Goal: Information Seeking & Learning: Learn about a topic

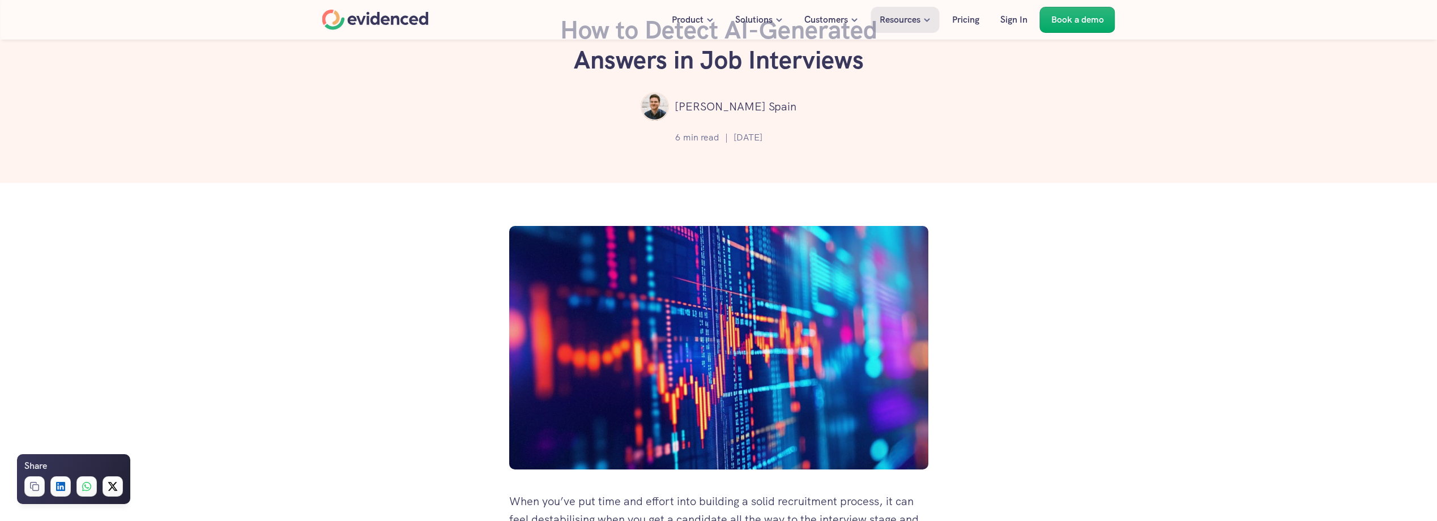
scroll to position [170, 0]
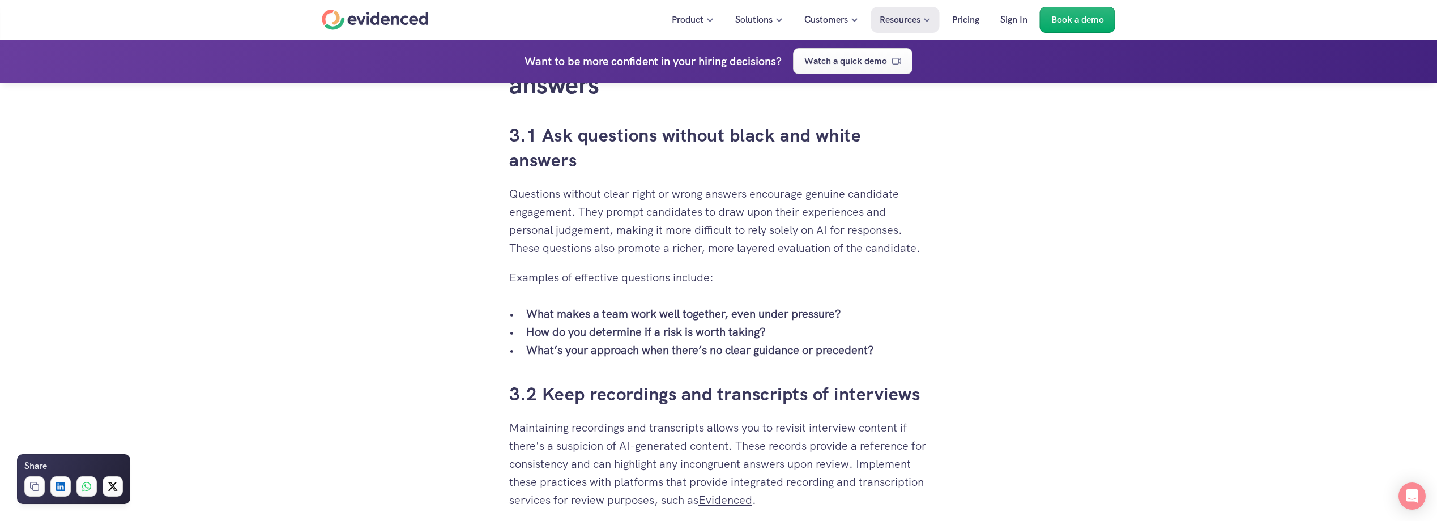
scroll to position [2548, 0]
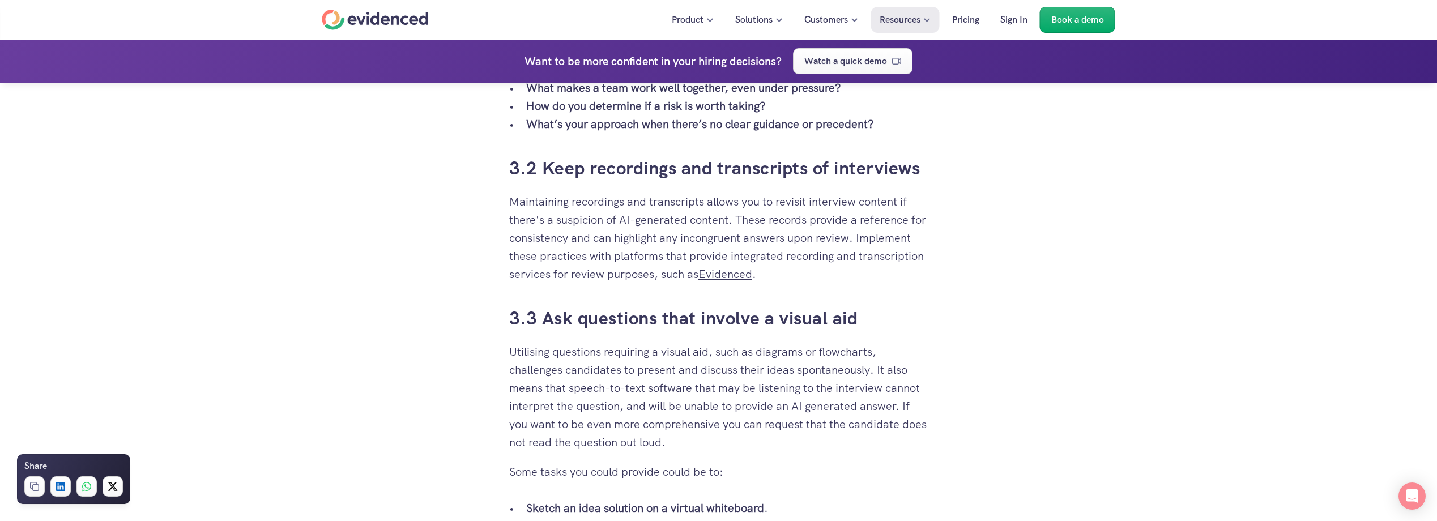
click at [952, 296] on div "When you’ve put time and effort into building a solid recruitment process, it c…" at bounding box center [718, 110] width 1437 height 4719
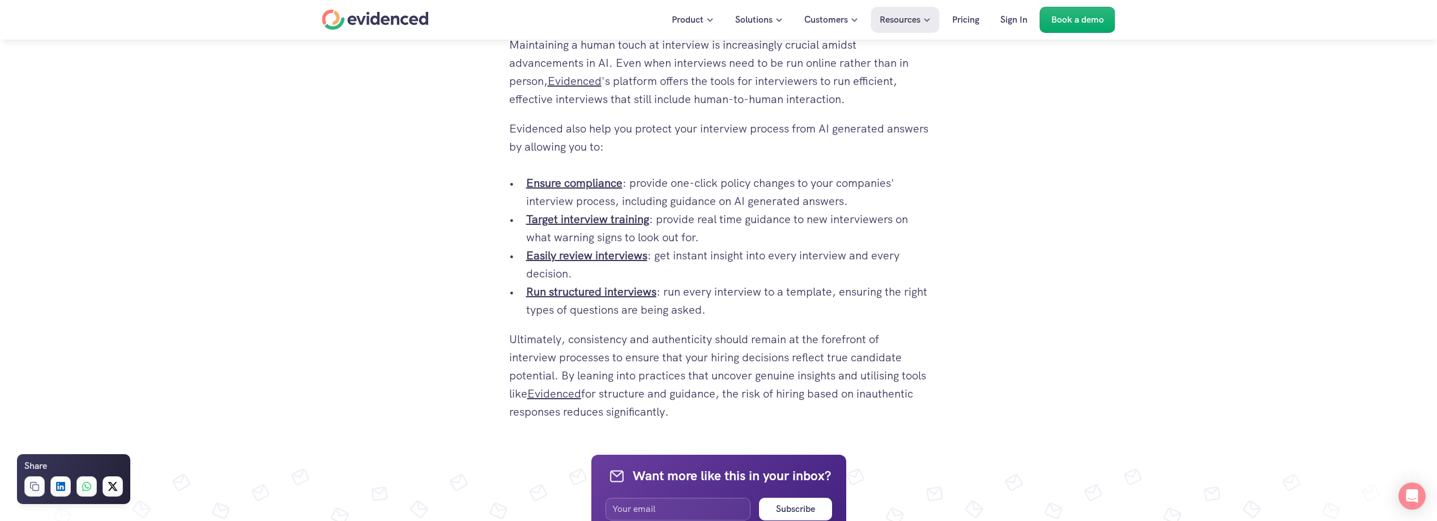
scroll to position [3851, 0]
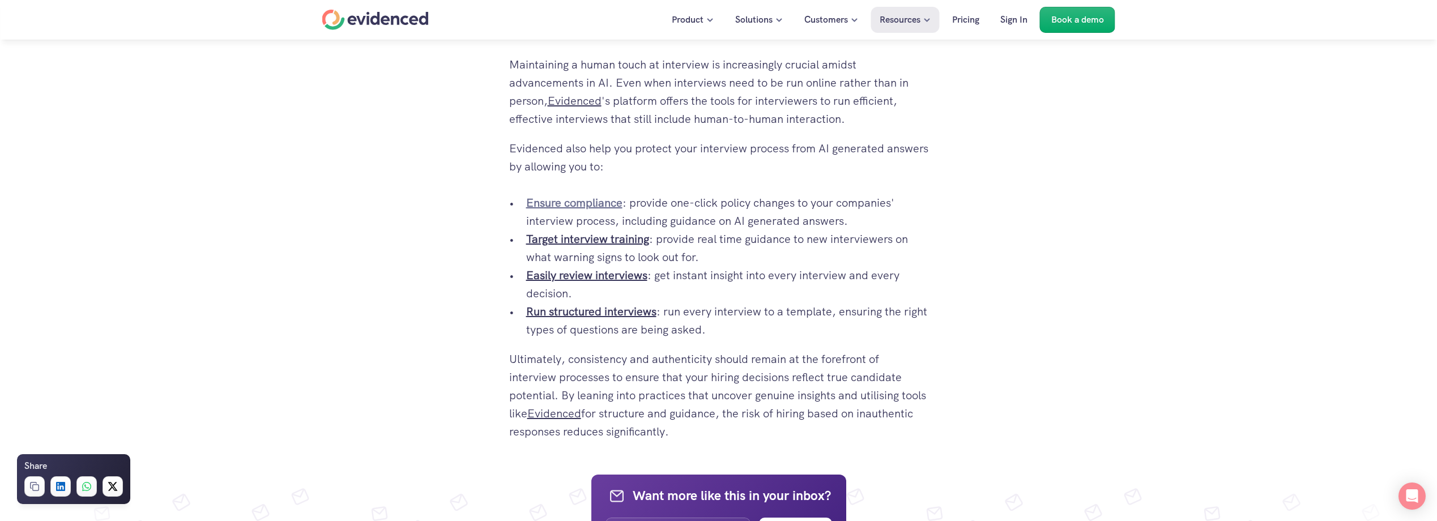
click at [596, 203] on strong "Ensure compliance" at bounding box center [574, 202] width 96 height 15
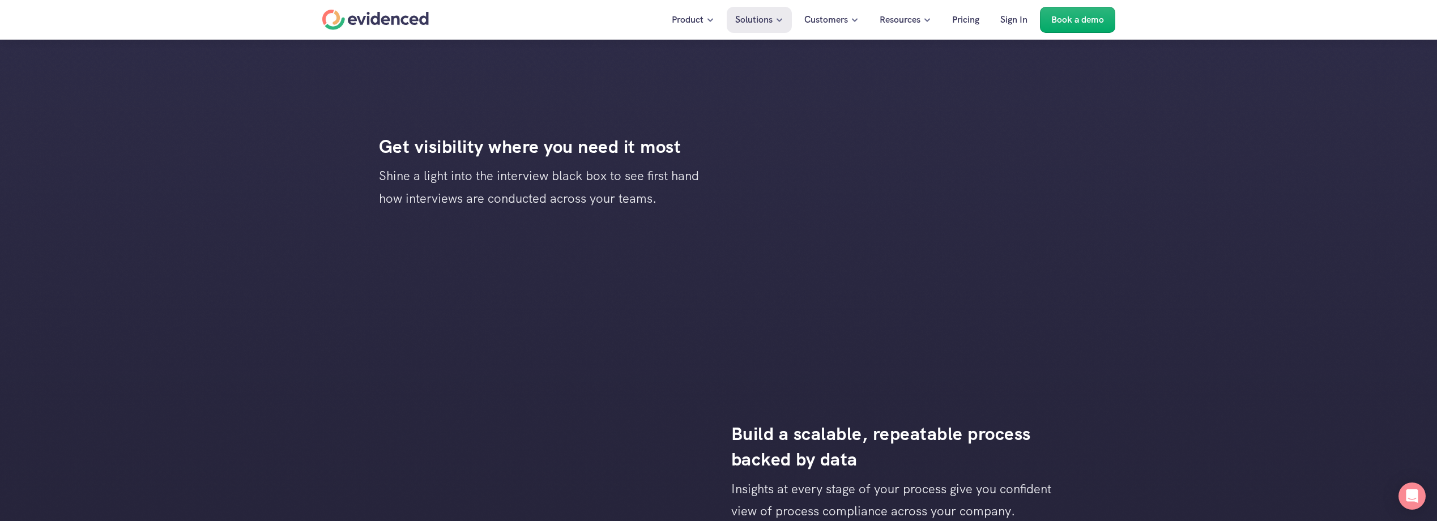
scroll to position [1869, 0]
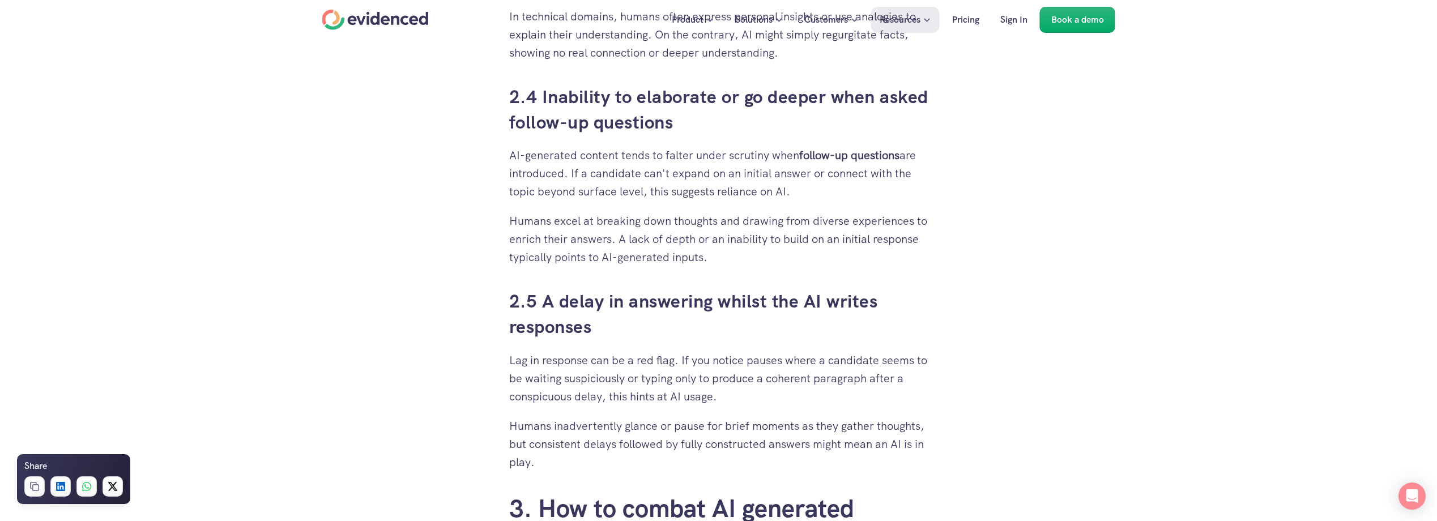
scroll to position [3851, 0]
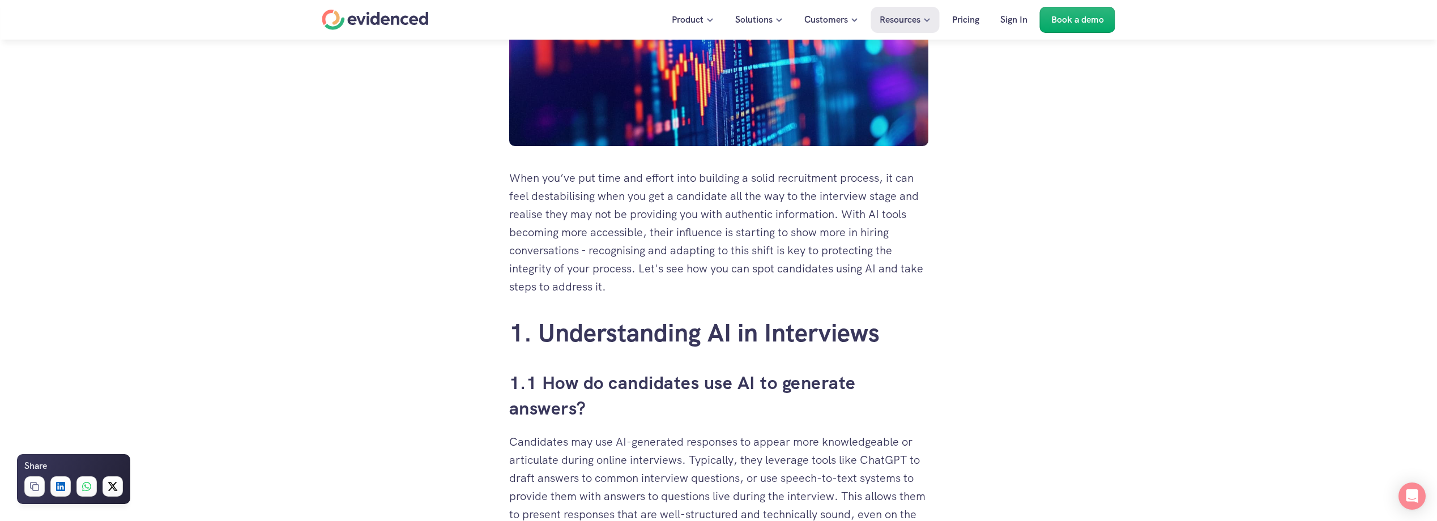
scroll to position [566, 0]
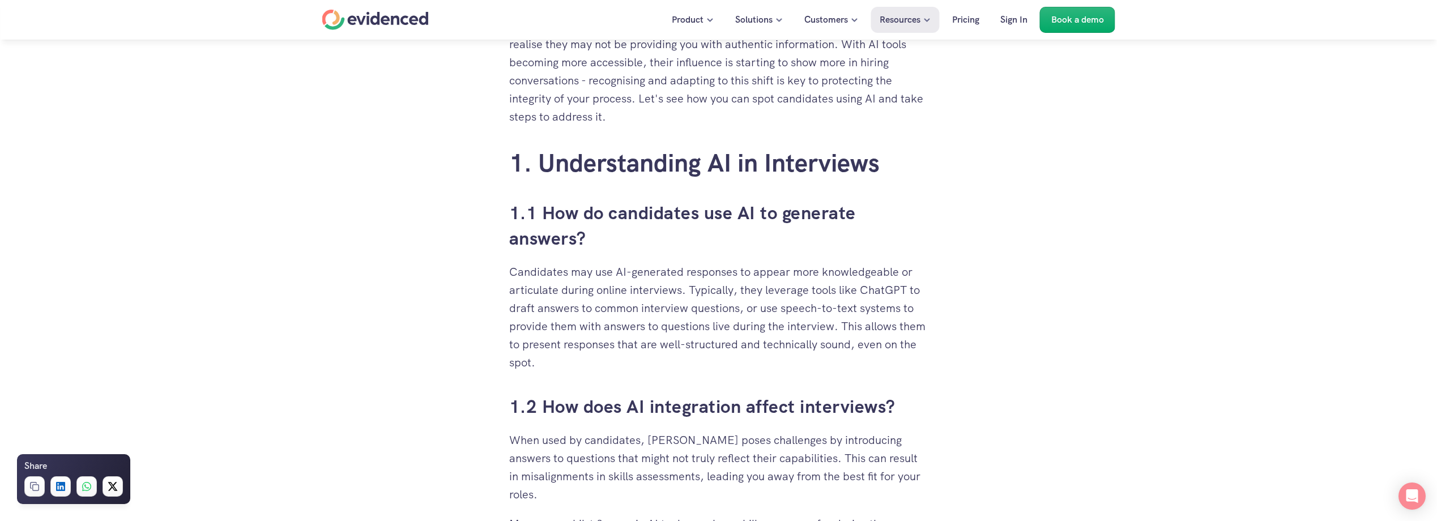
click at [686, 330] on p "Candidates may use AI-generated responses to appear more knowledgeable or artic…" at bounding box center [718, 317] width 419 height 109
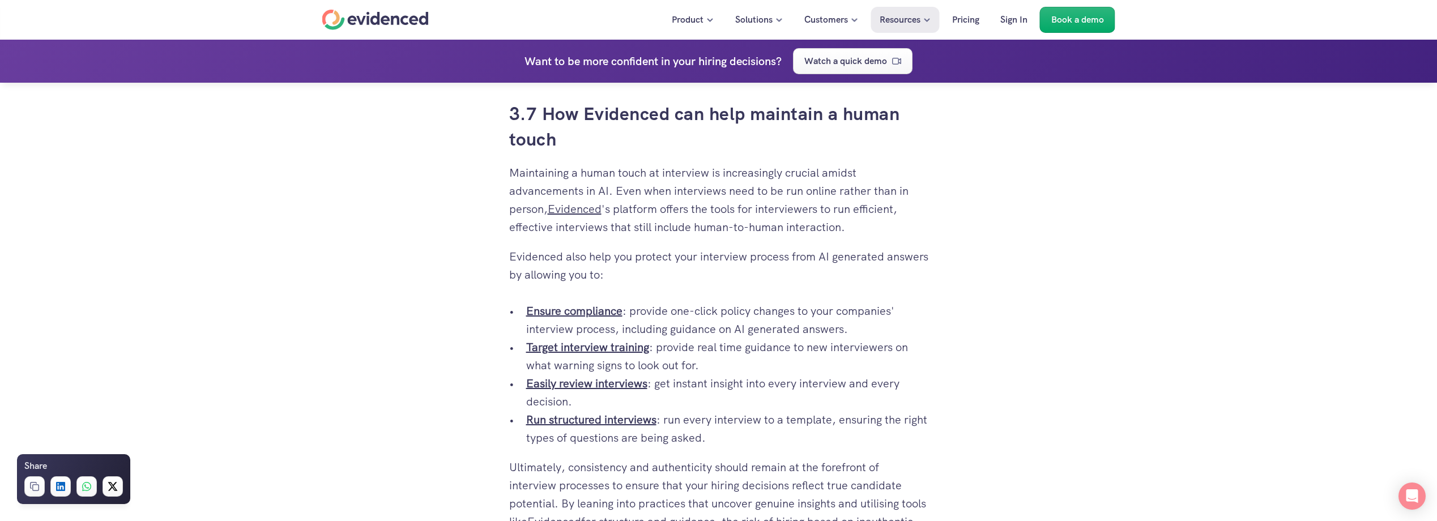
scroll to position [3851, 0]
